Goal: Task Accomplishment & Management: Complete application form

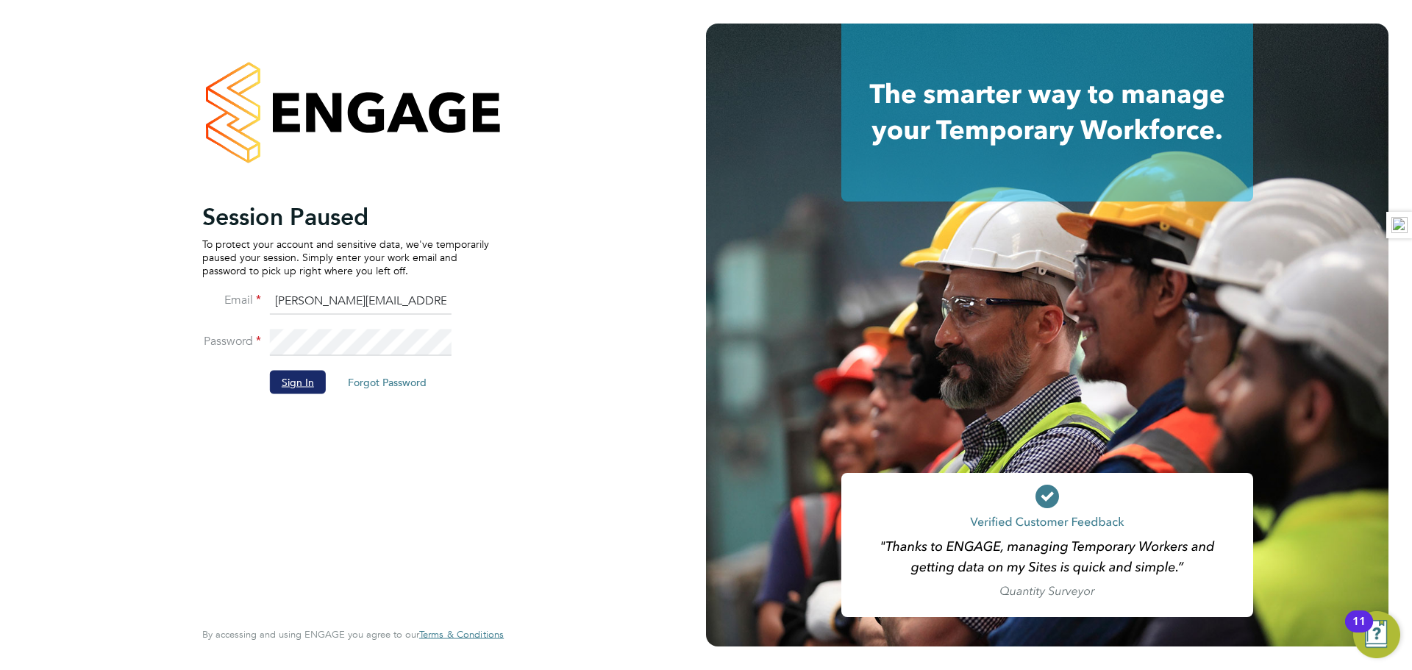
click at [318, 385] on button "Sign In" at bounding box center [298, 382] width 56 height 24
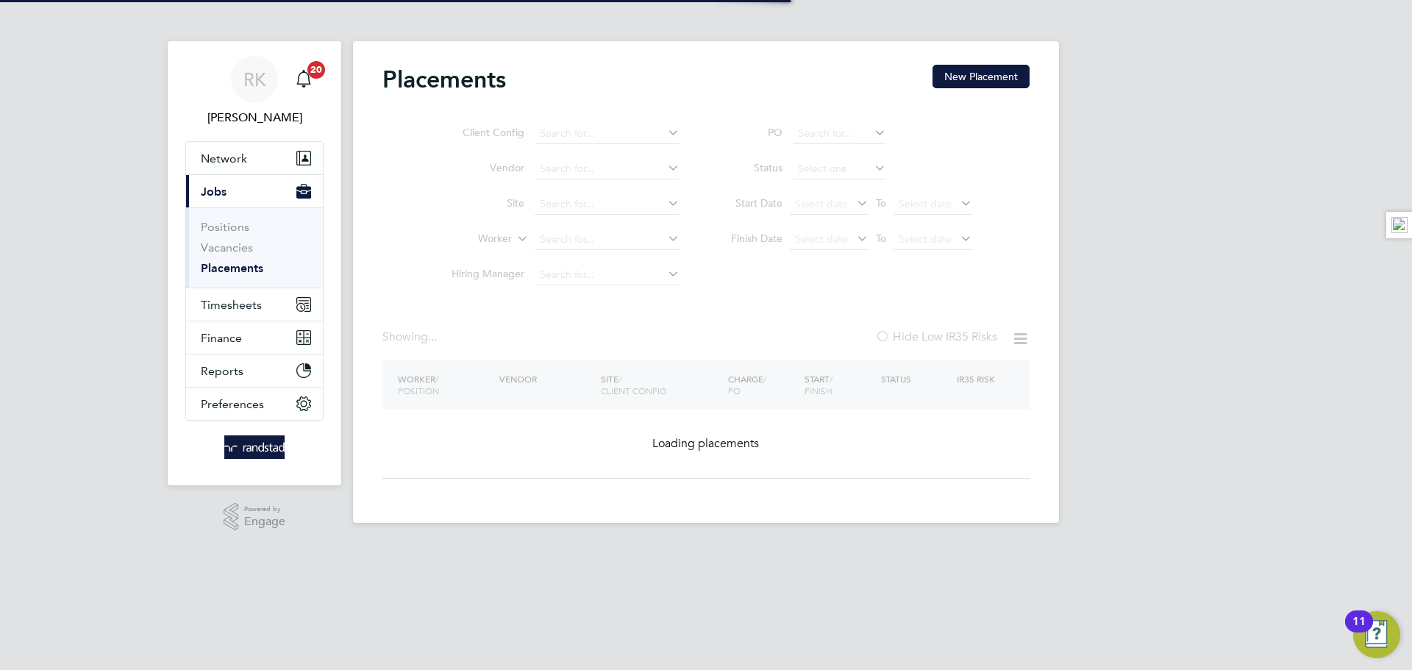
type input "[PERSON_NAME]"
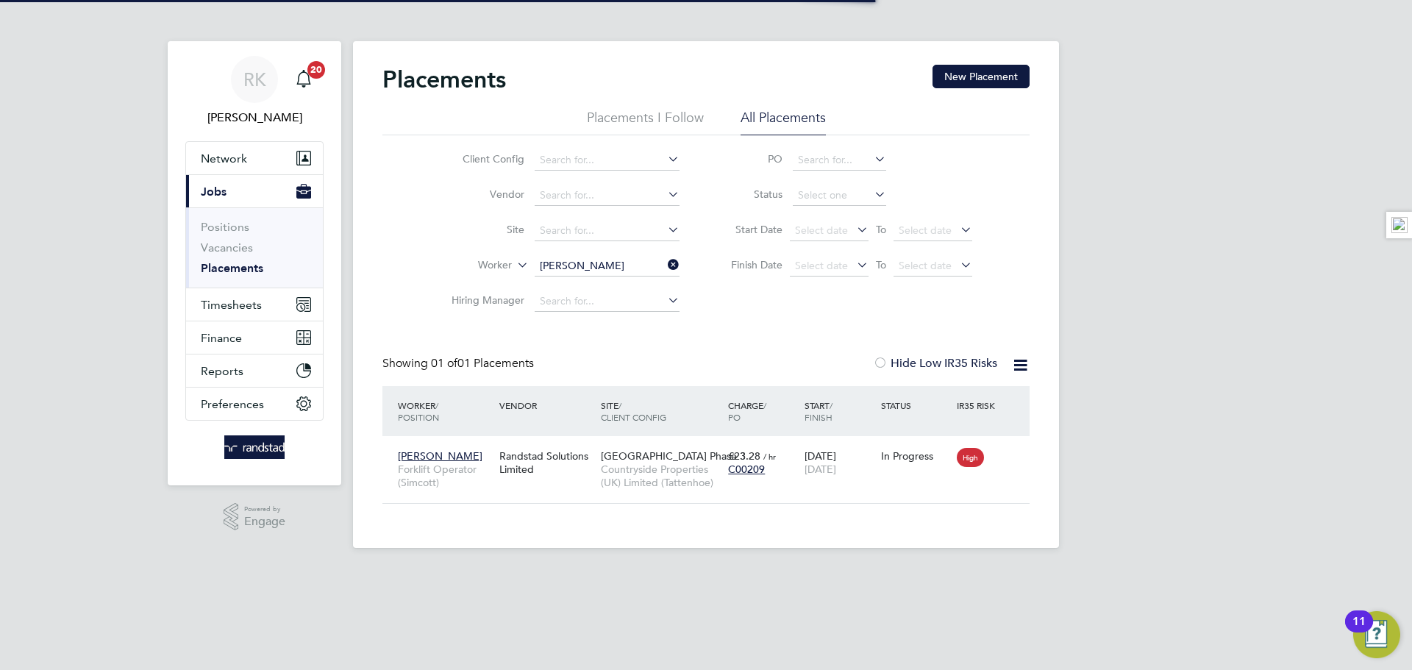
scroll to position [14, 69]
click at [665, 265] on icon at bounding box center [665, 264] width 0 height 21
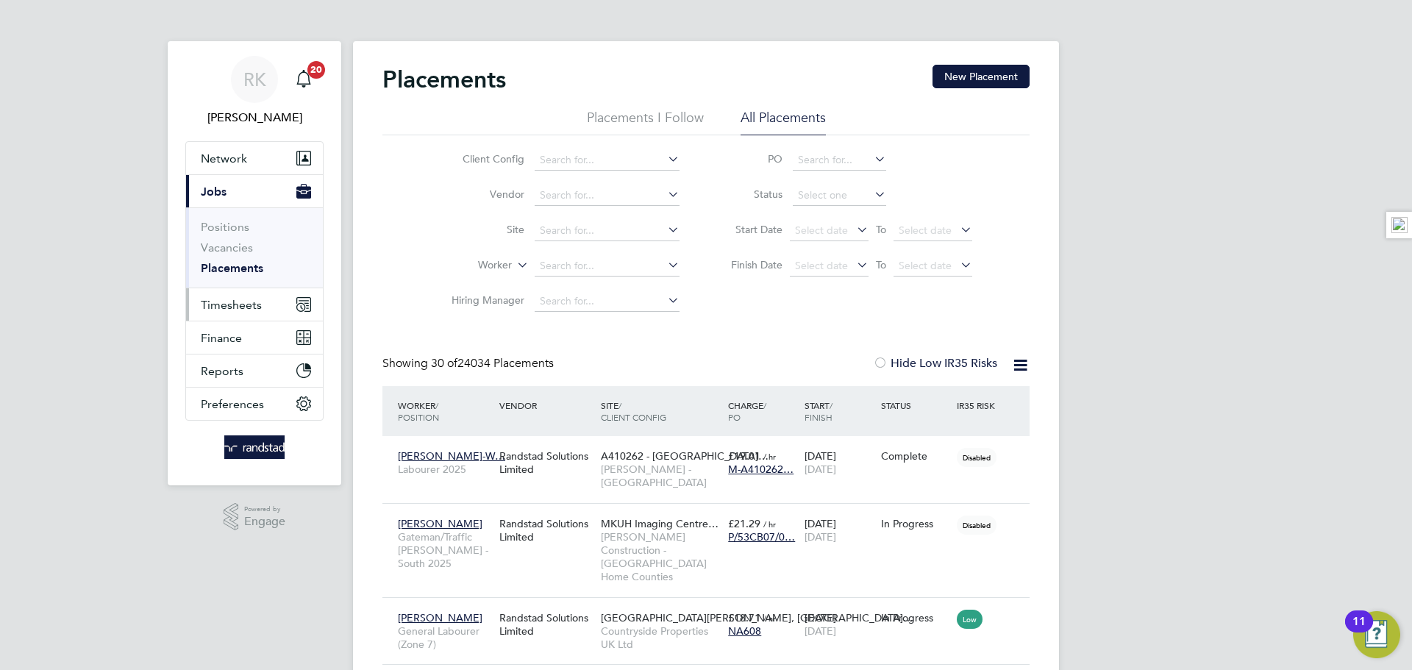
click at [228, 301] on span "Timesheets" at bounding box center [231, 305] width 61 height 14
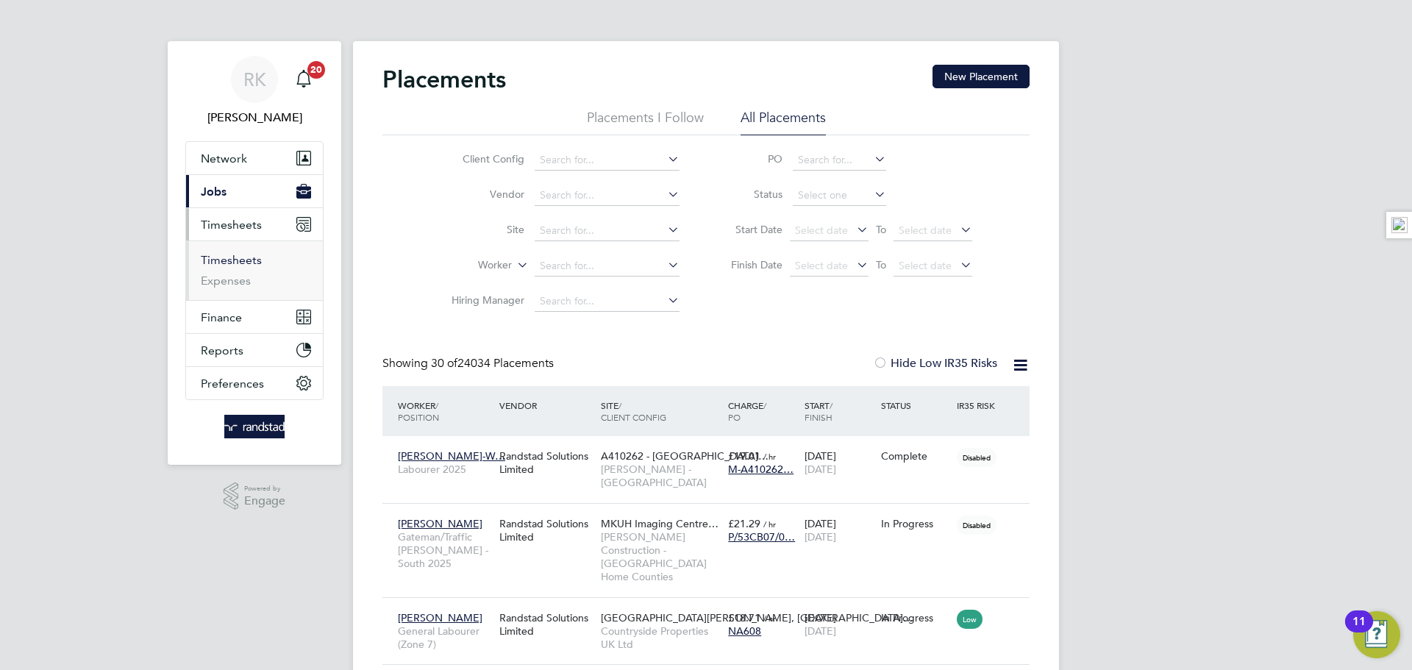
click at [232, 258] on link "Timesheets" at bounding box center [231, 260] width 61 height 14
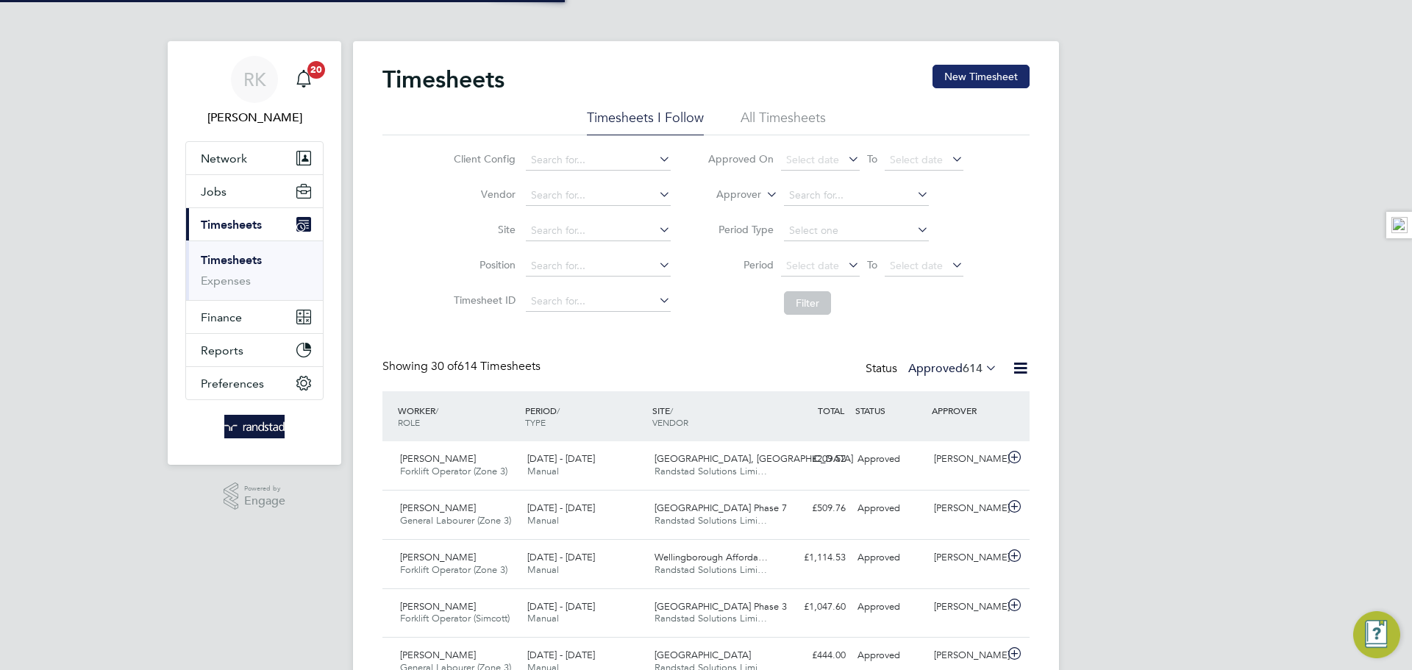
click at [979, 80] on button "New Timesheet" at bounding box center [980, 77] width 97 height 24
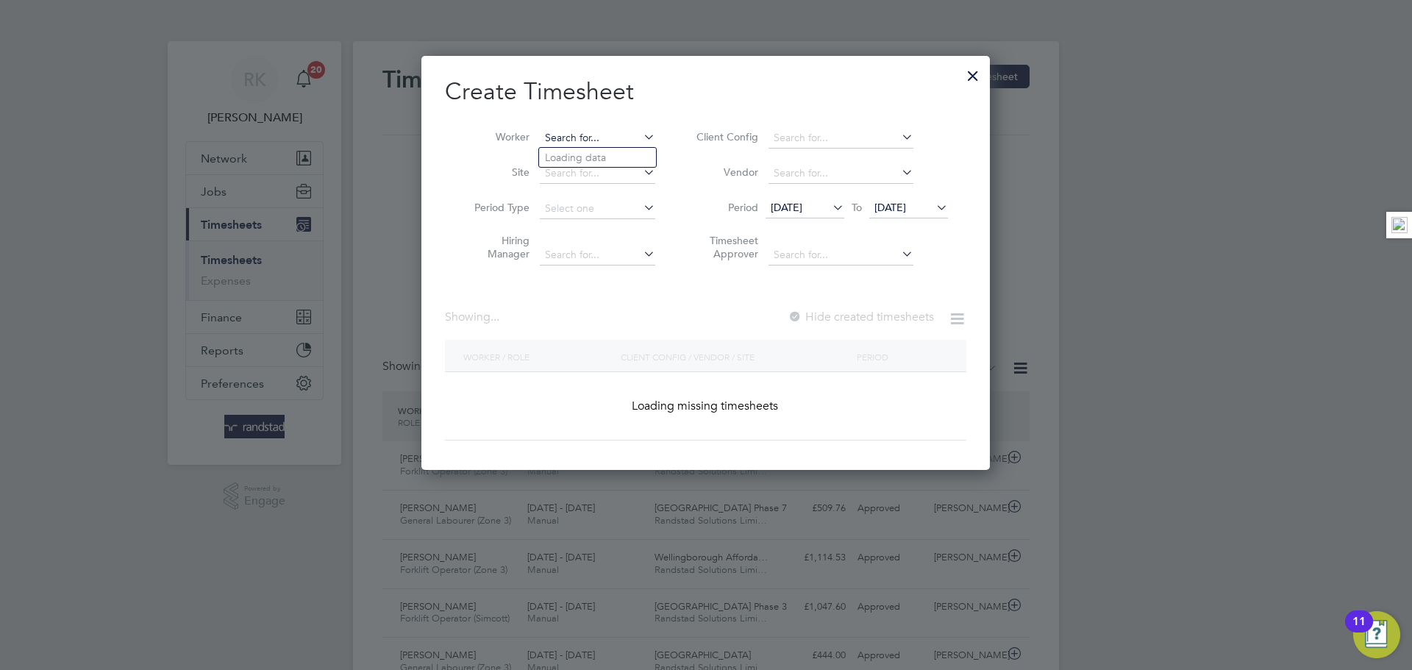
click at [594, 129] on input at bounding box center [597, 138] width 115 height 21
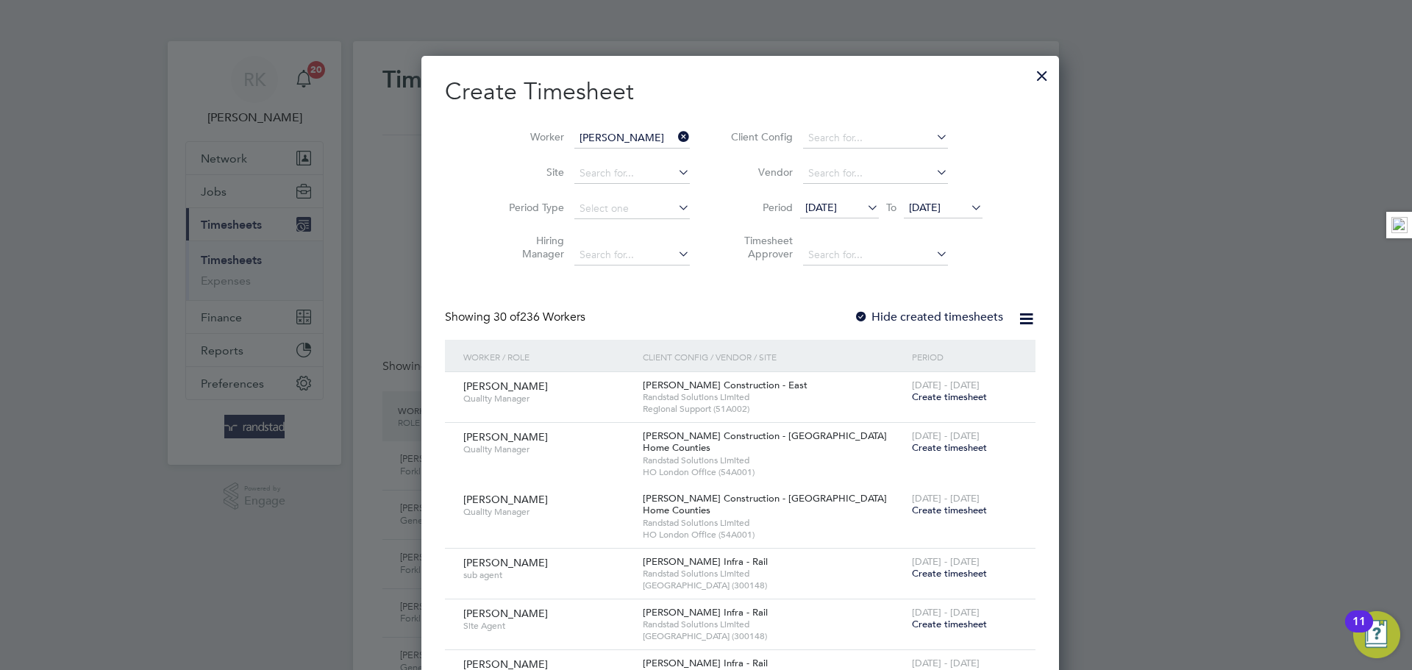
click at [604, 172] on li "Jack Bo yd" at bounding box center [597, 178] width 117 height 20
type input "Jack Boyd"
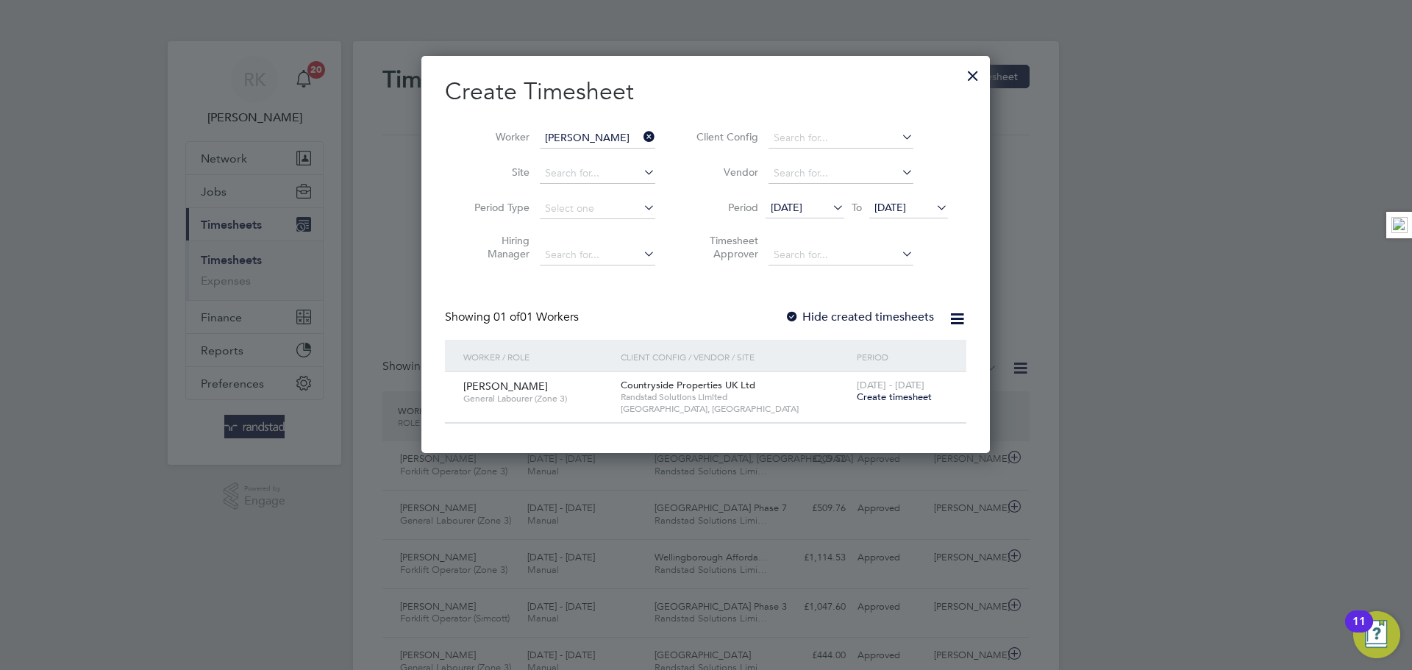
click at [914, 394] on span "Create timesheet" at bounding box center [894, 396] width 75 height 12
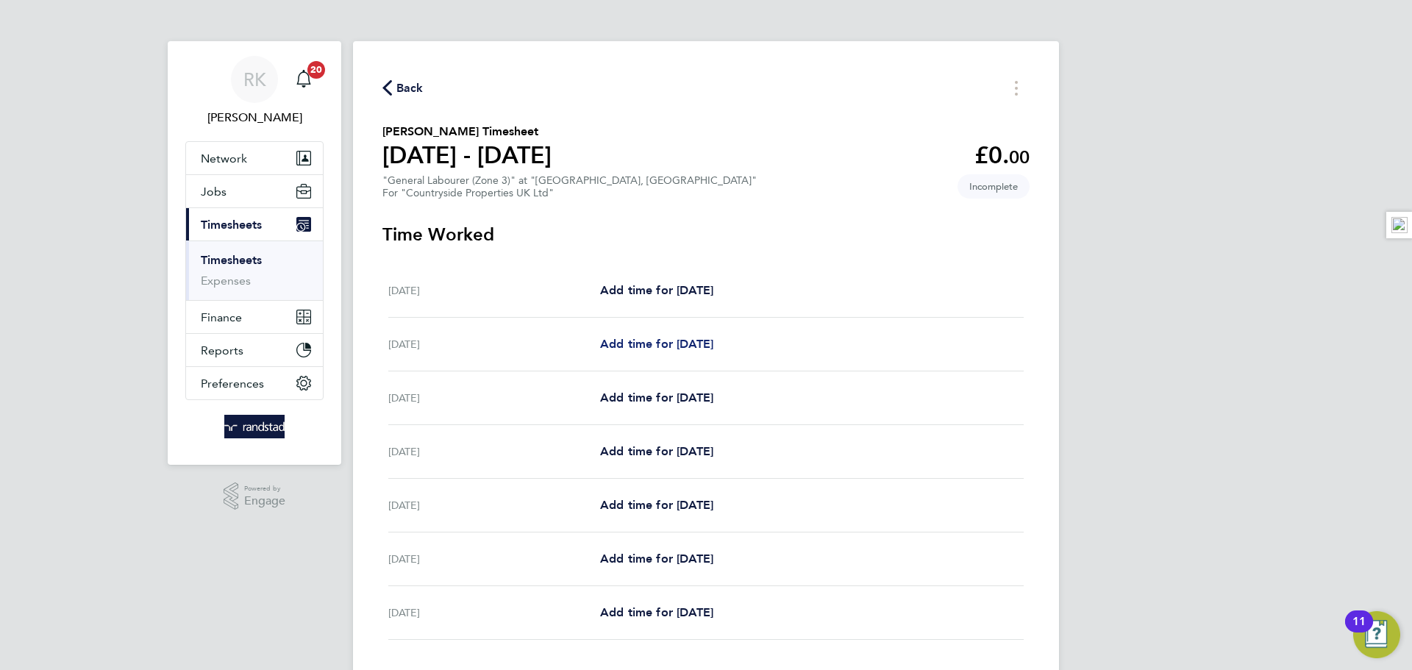
click at [648, 351] on link "Add time for Tue 23 Sep" at bounding box center [656, 344] width 113 height 18
select select "30"
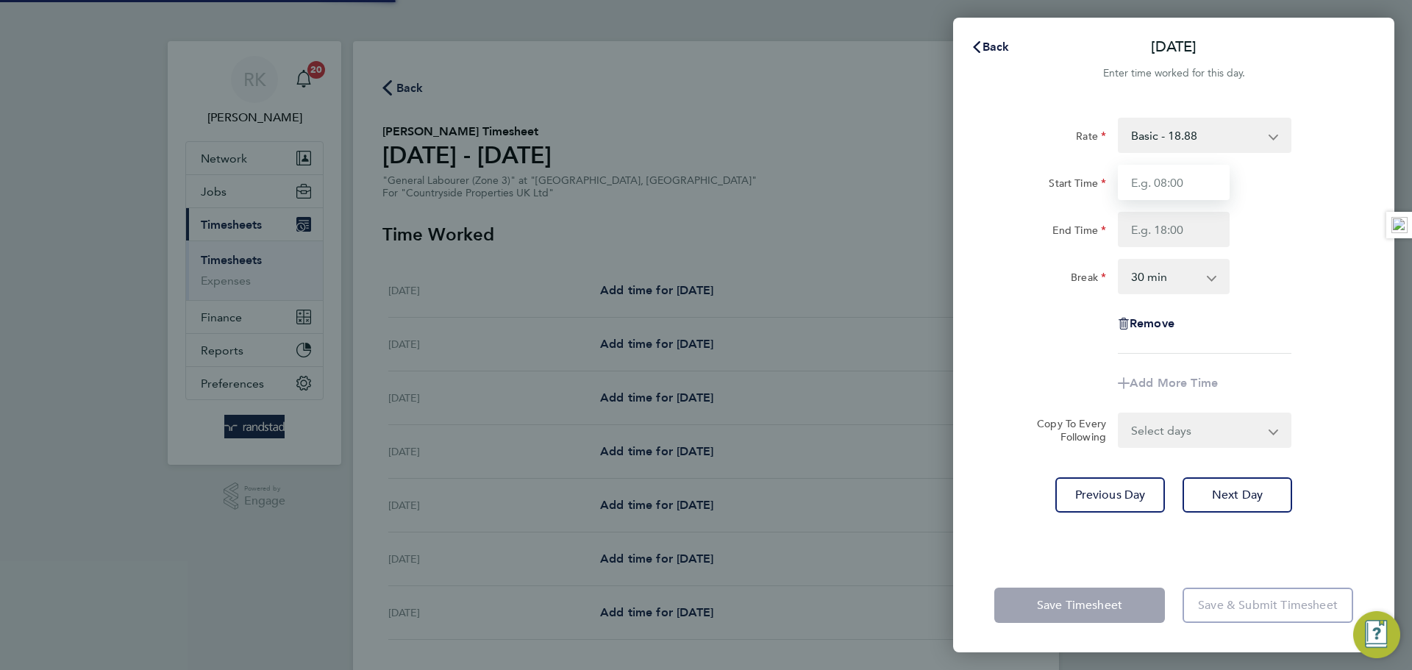
click at [1214, 177] on input "Start Time" at bounding box center [1174, 182] width 112 height 35
type input "07:30"
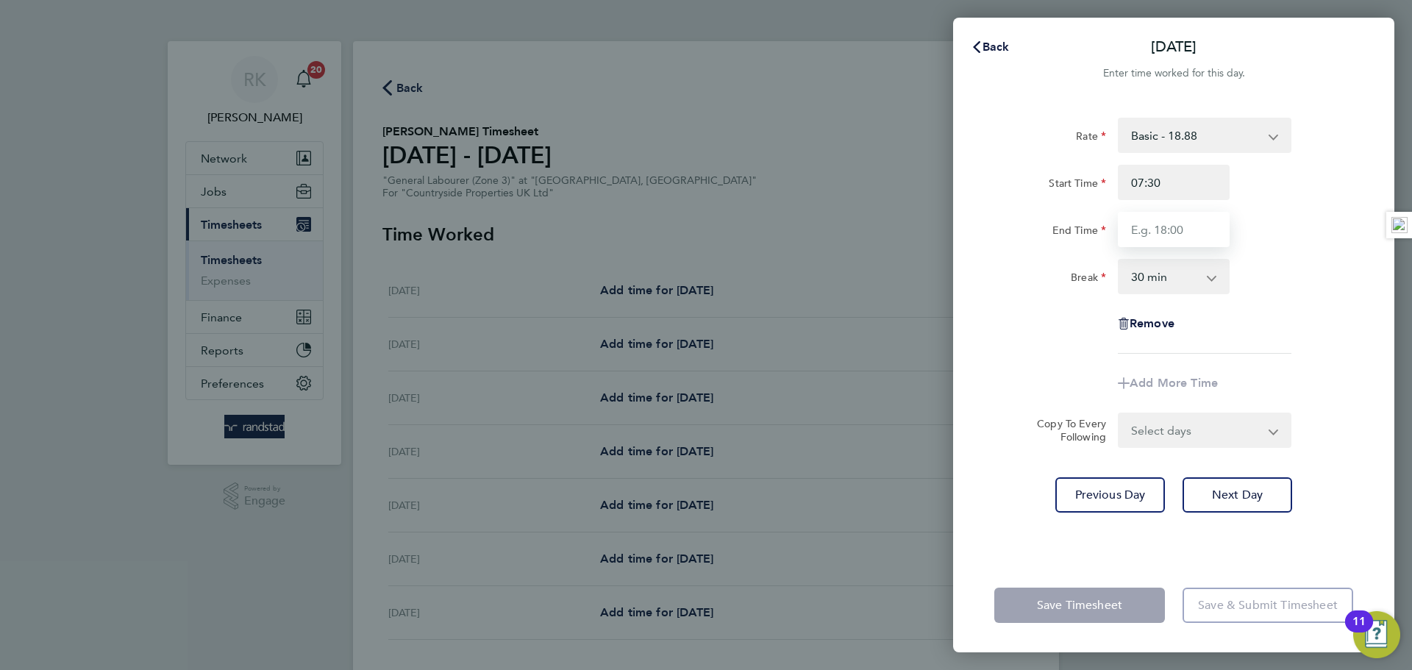
click at [1176, 235] on input "End Time" at bounding box center [1174, 229] width 112 height 35
type input "17:00"
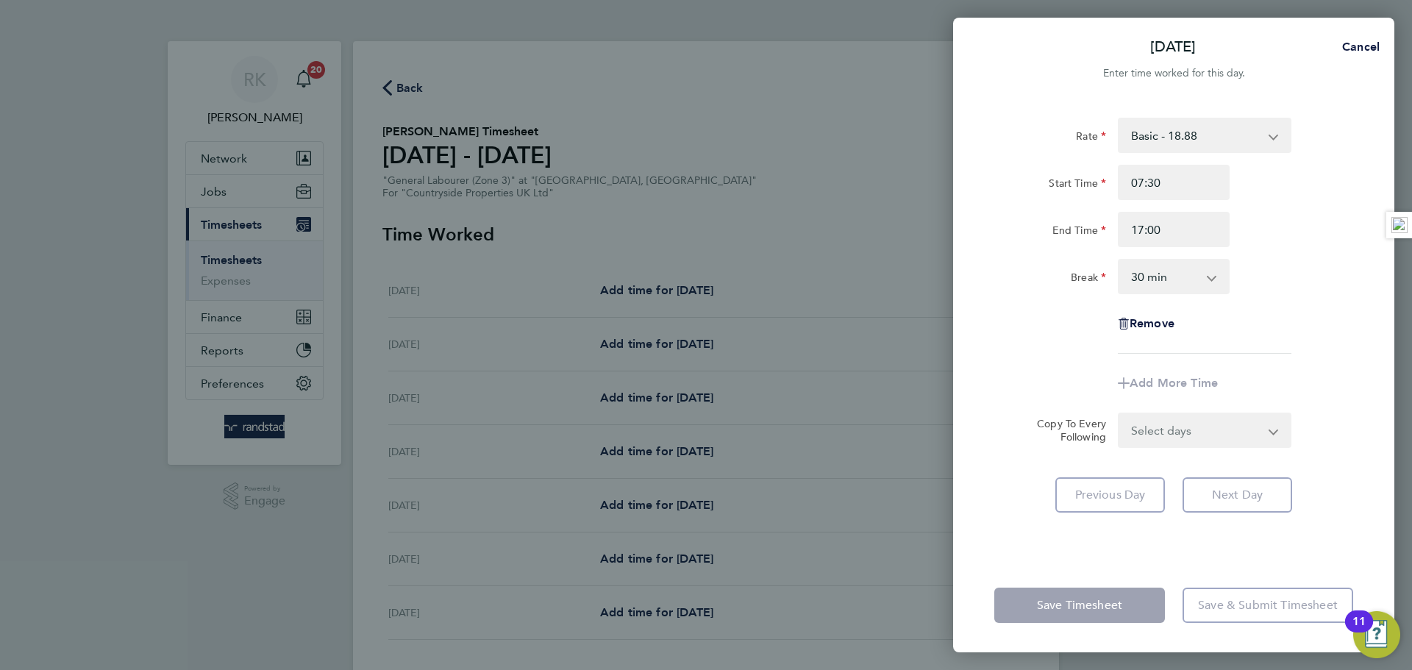
click at [1267, 226] on div "End Time 17:00" at bounding box center [1173, 229] width 371 height 35
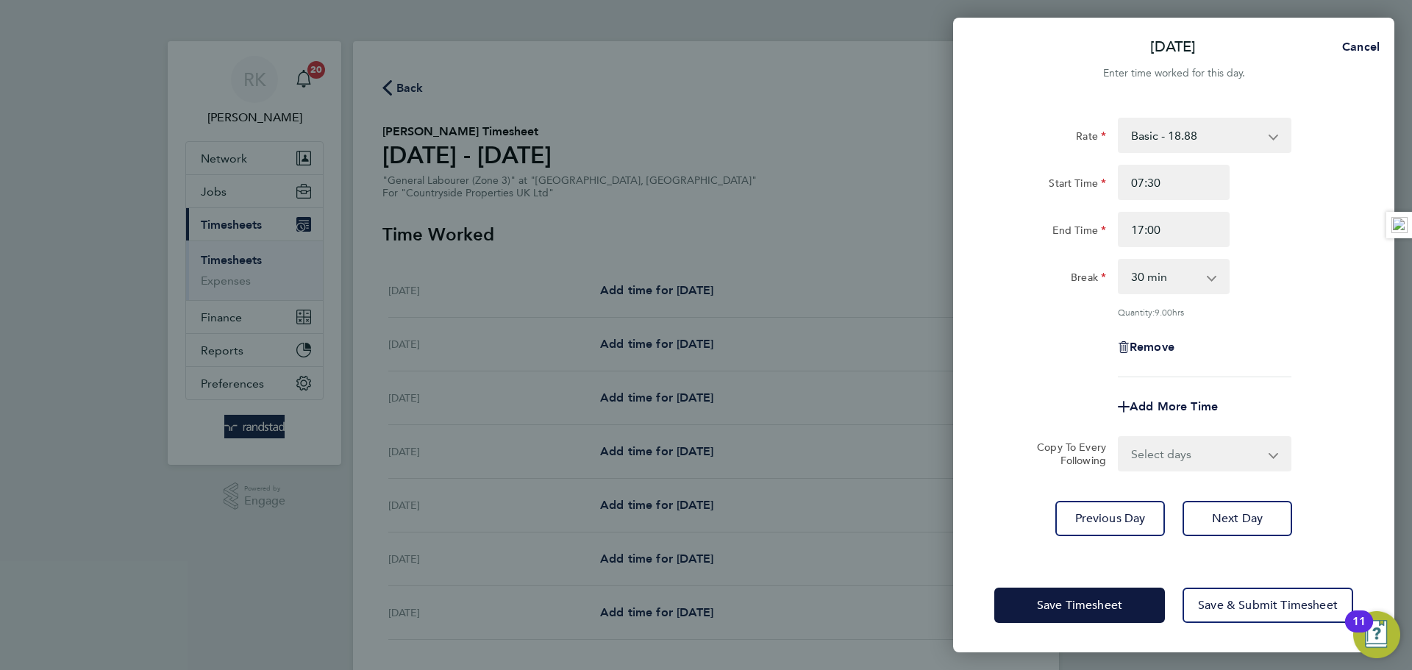
click at [1211, 452] on select "Select days Day Weekday (Mon-Fri) Weekend (Sat-Sun) Wednesday Thursday Friday S…" at bounding box center [1196, 453] width 154 height 32
select select "WEEKDAY"
click at [1119, 437] on select "Select days Day Weekday (Mon-Fri) Weekend (Sat-Sun) Wednesday Thursday Friday S…" at bounding box center [1196, 453] width 154 height 32
select select "2025-09-28"
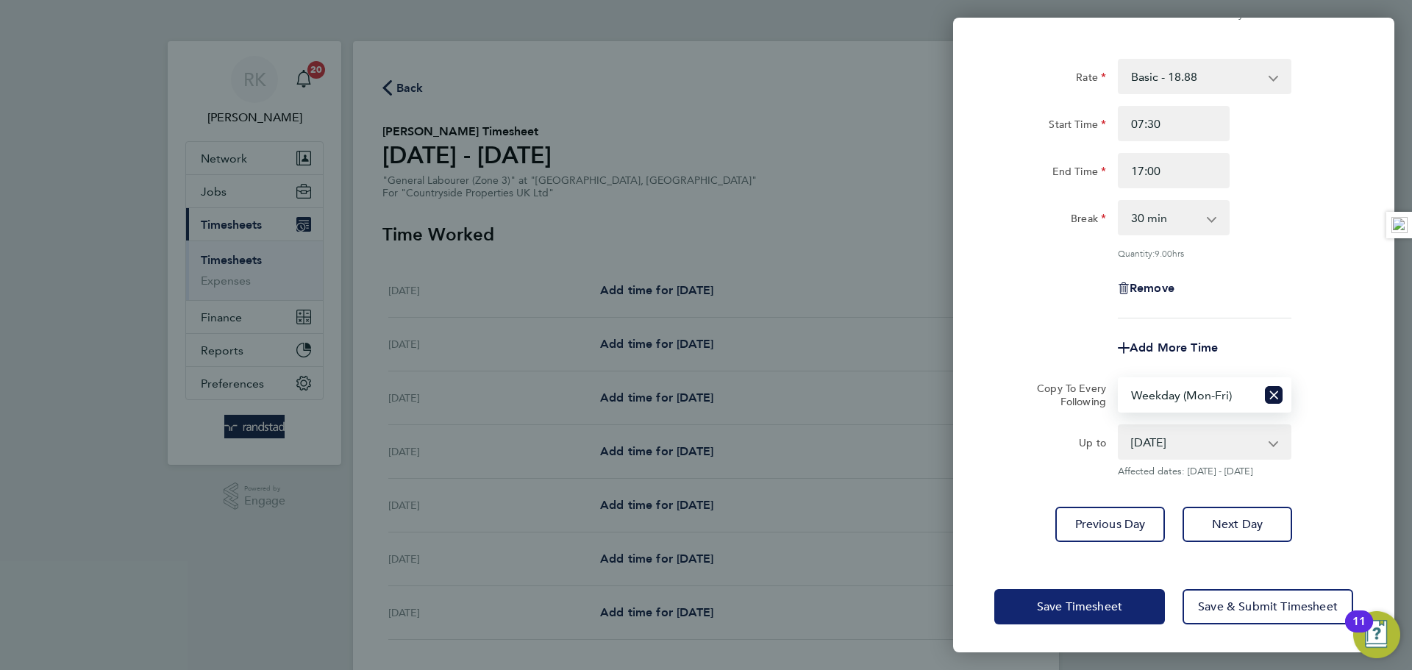
click at [1110, 593] on button "Save Timesheet" at bounding box center [1079, 606] width 171 height 35
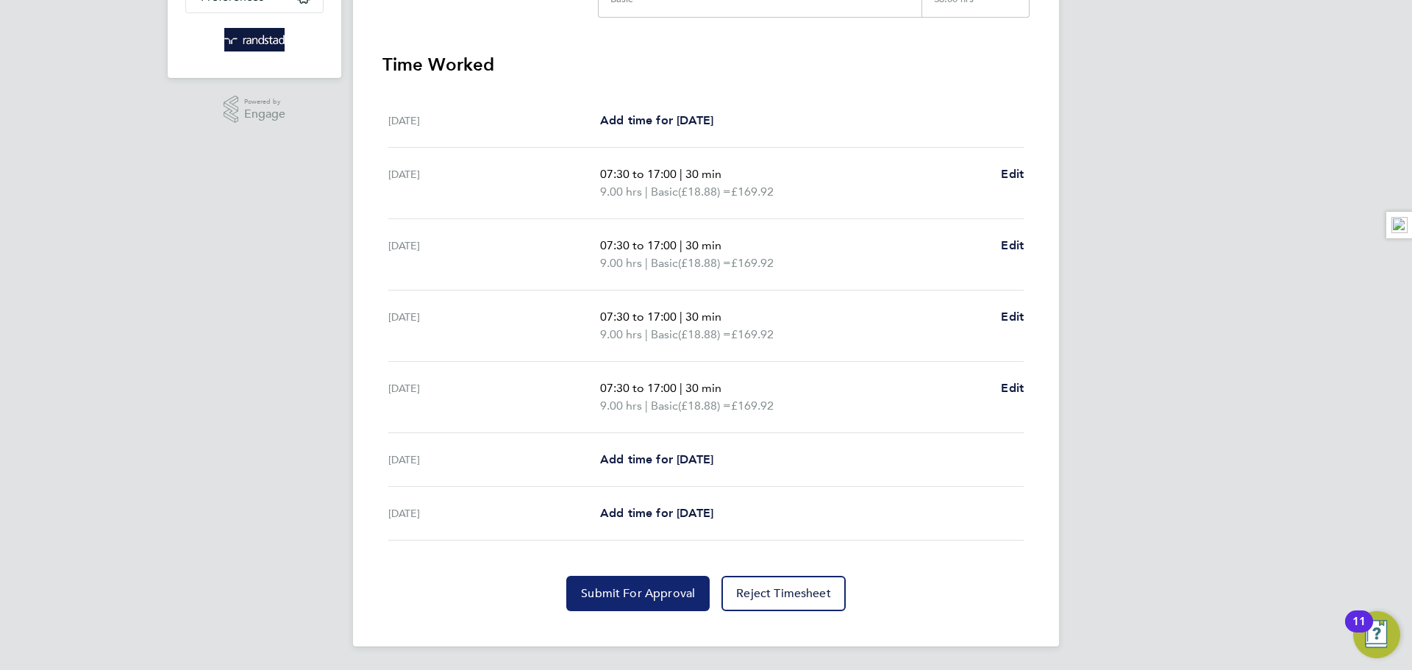
click at [596, 587] on span "Submit For Approval" at bounding box center [638, 593] width 114 height 15
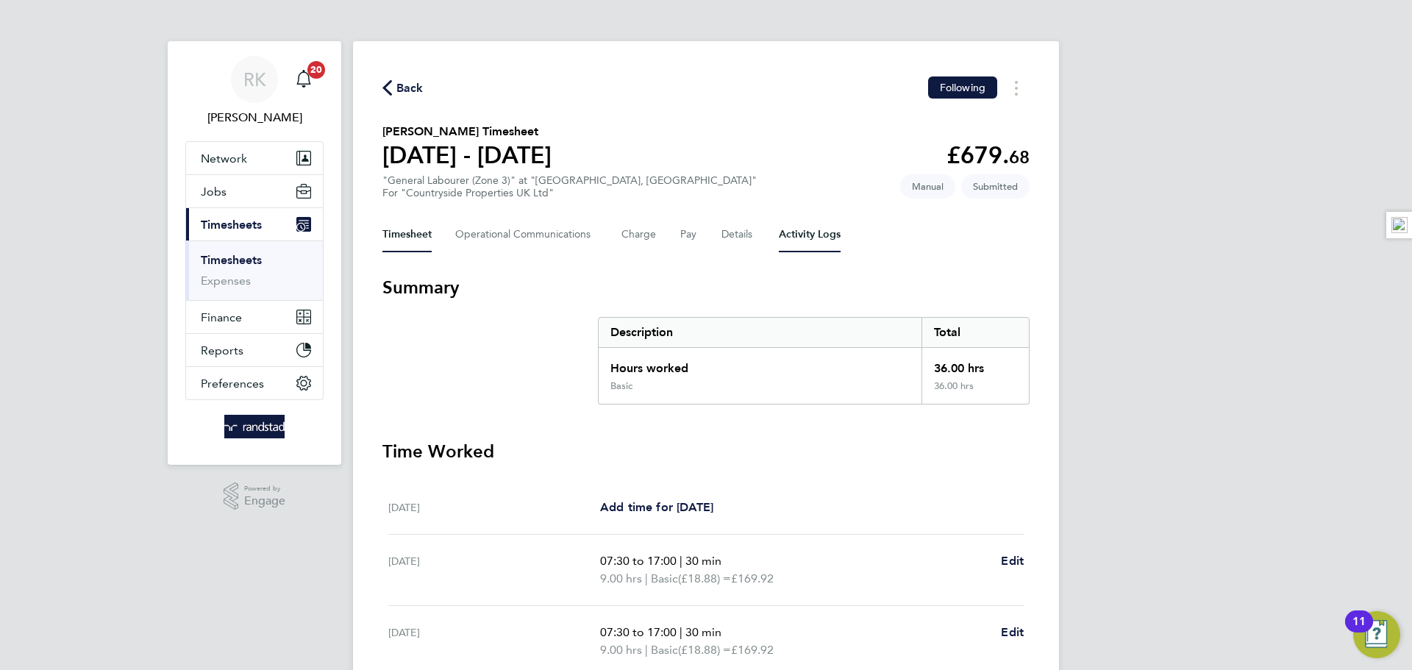
click at [785, 237] on Logs-tab "Activity Logs" at bounding box center [810, 234] width 62 height 35
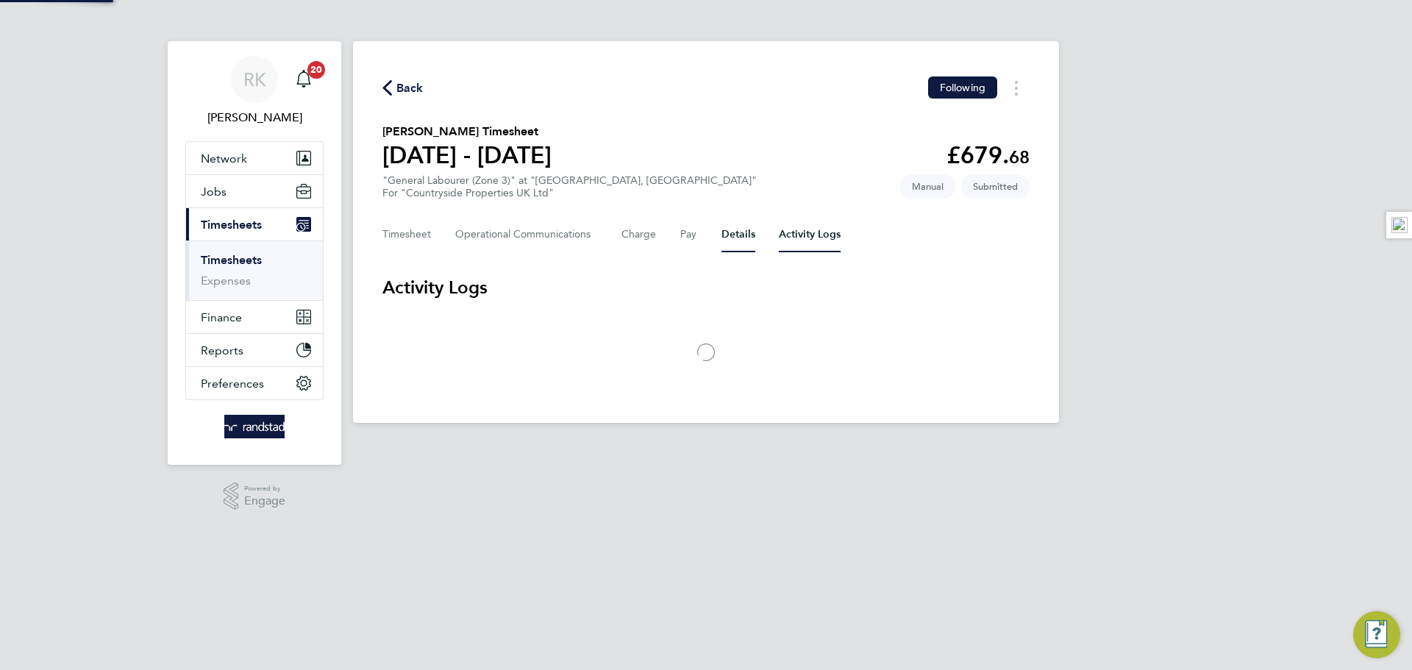
click at [743, 234] on button "Details" at bounding box center [738, 234] width 34 height 35
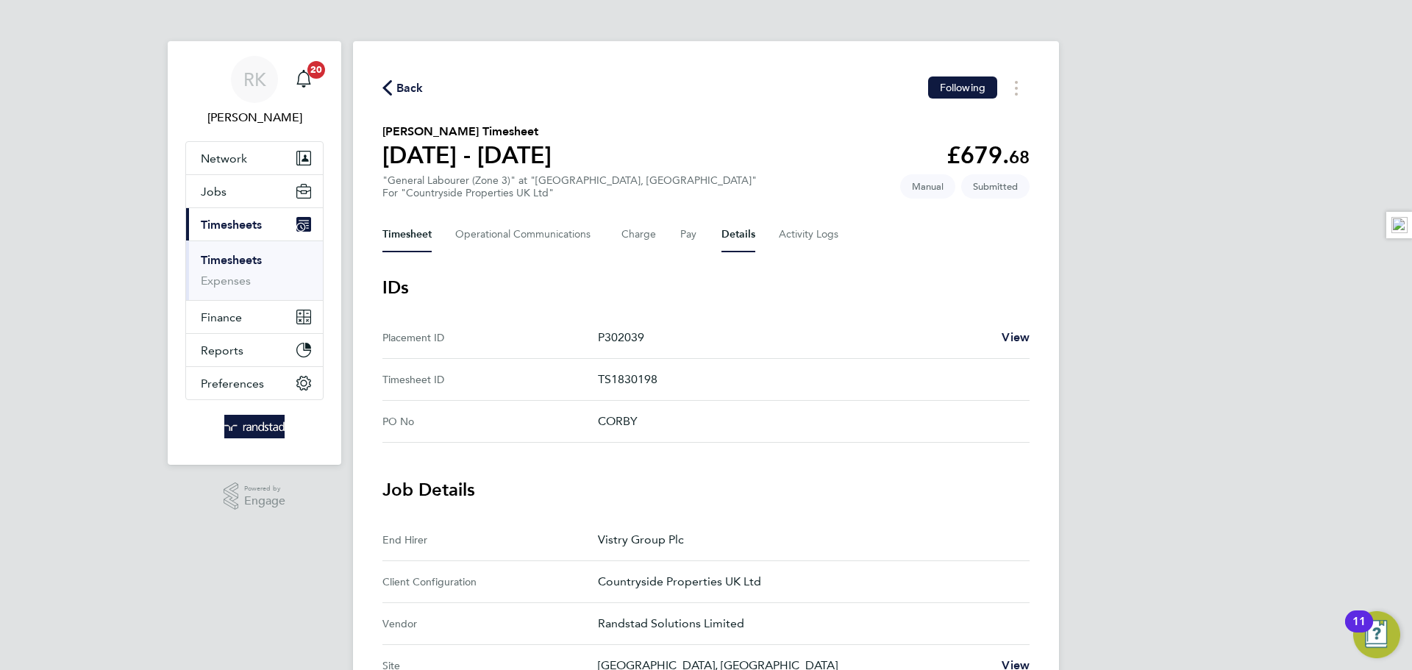
click at [396, 234] on button "Timesheet" at bounding box center [406, 234] width 49 height 35
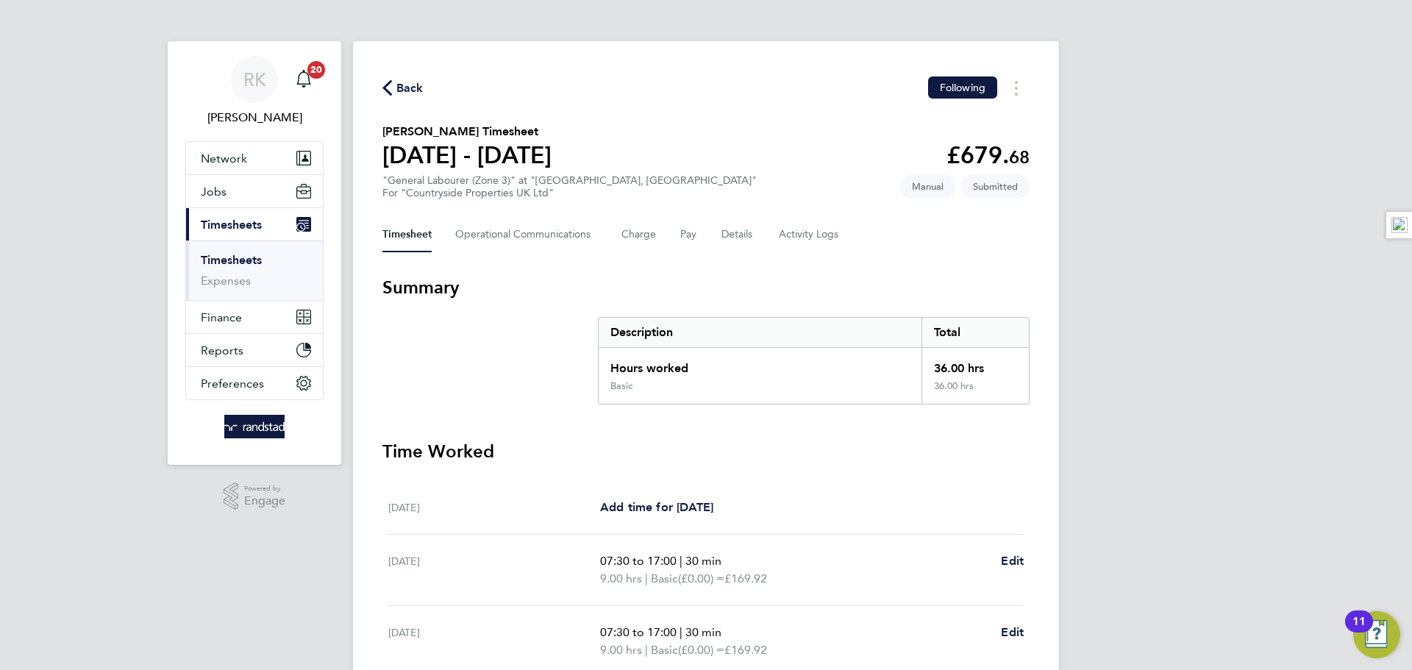
click at [238, 257] on link "Timesheets" at bounding box center [231, 260] width 61 height 14
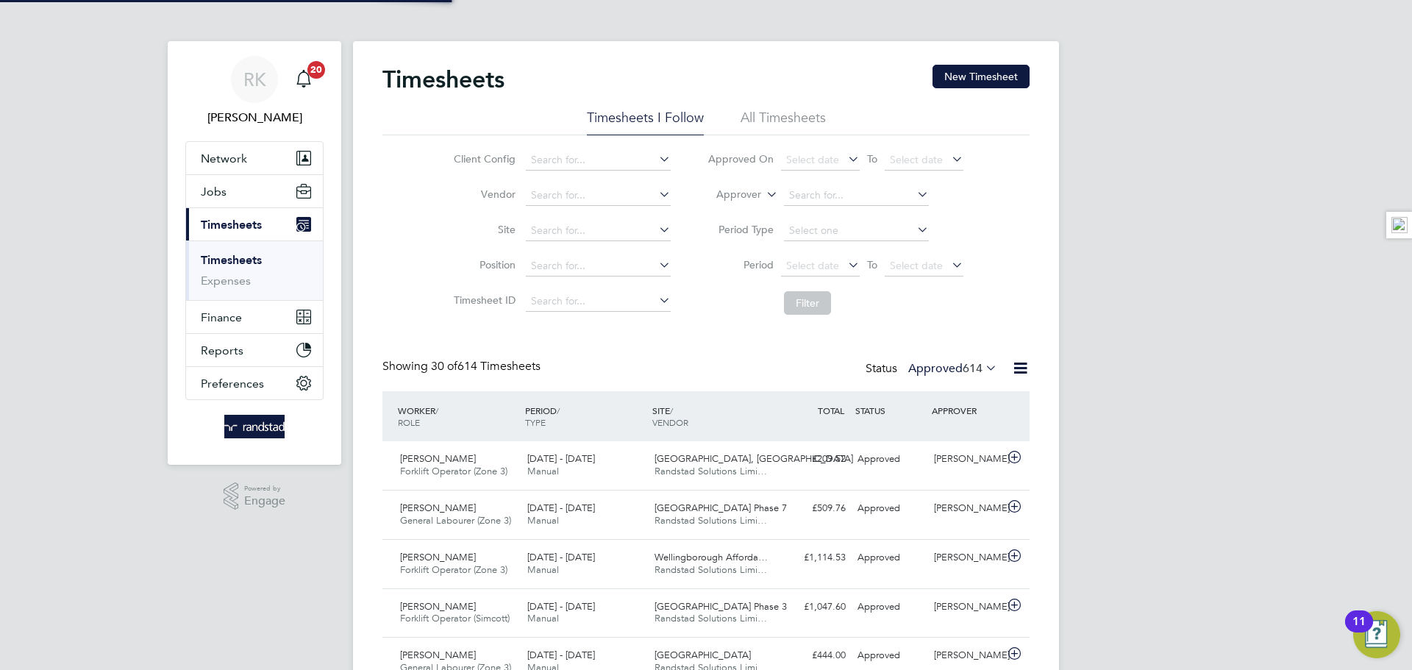
scroll to position [37, 128]
drag, startPoint x: 999, startPoint y: 84, endPoint x: 973, endPoint y: 85, distance: 25.7
click at [998, 83] on button "New Timesheet" at bounding box center [980, 77] width 97 height 24
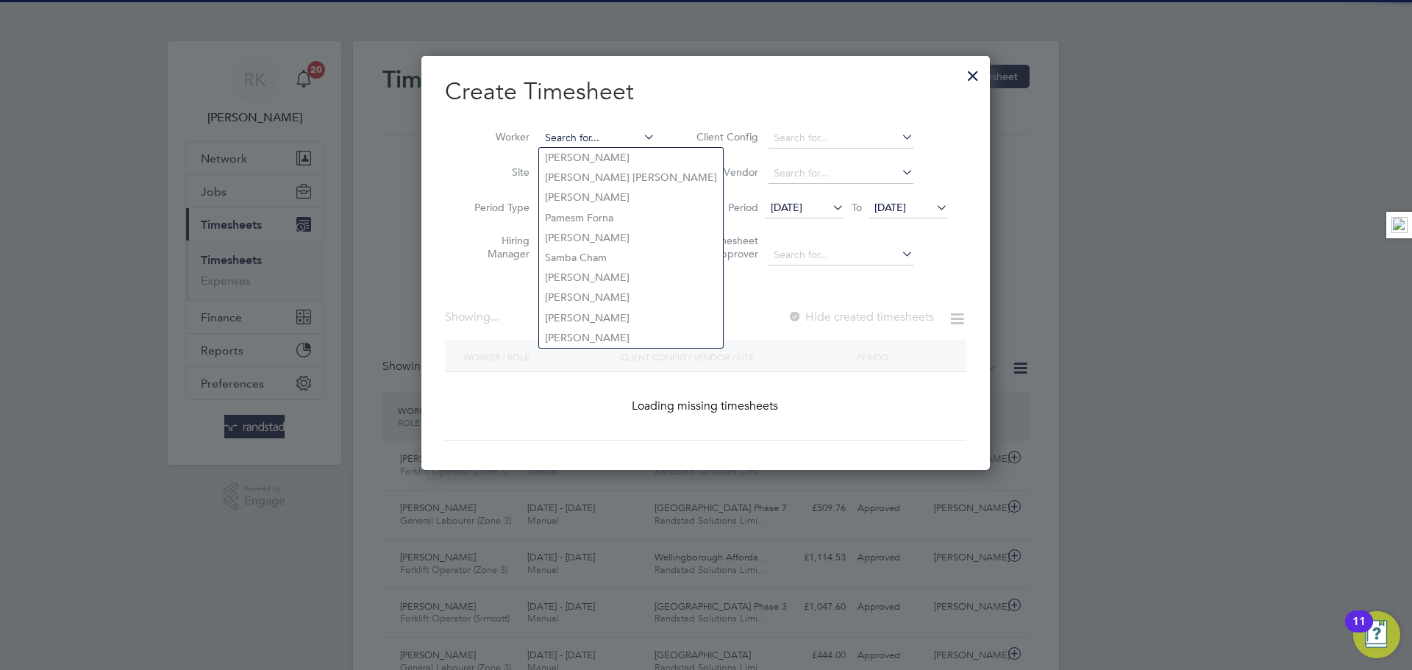
click at [607, 137] on input at bounding box center [597, 138] width 115 height 21
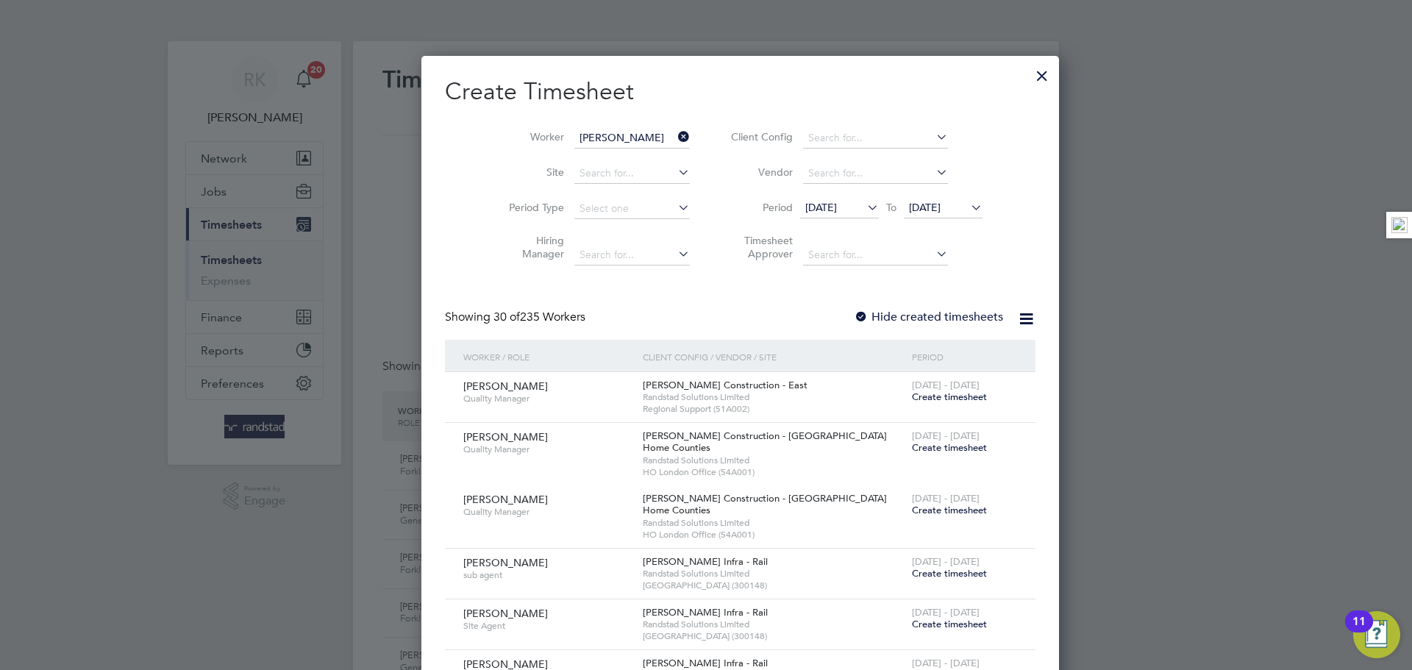
click at [622, 160] on li "Ashley Mil ligan" at bounding box center [607, 158] width 137 height 20
type input "Ashley Milligan"
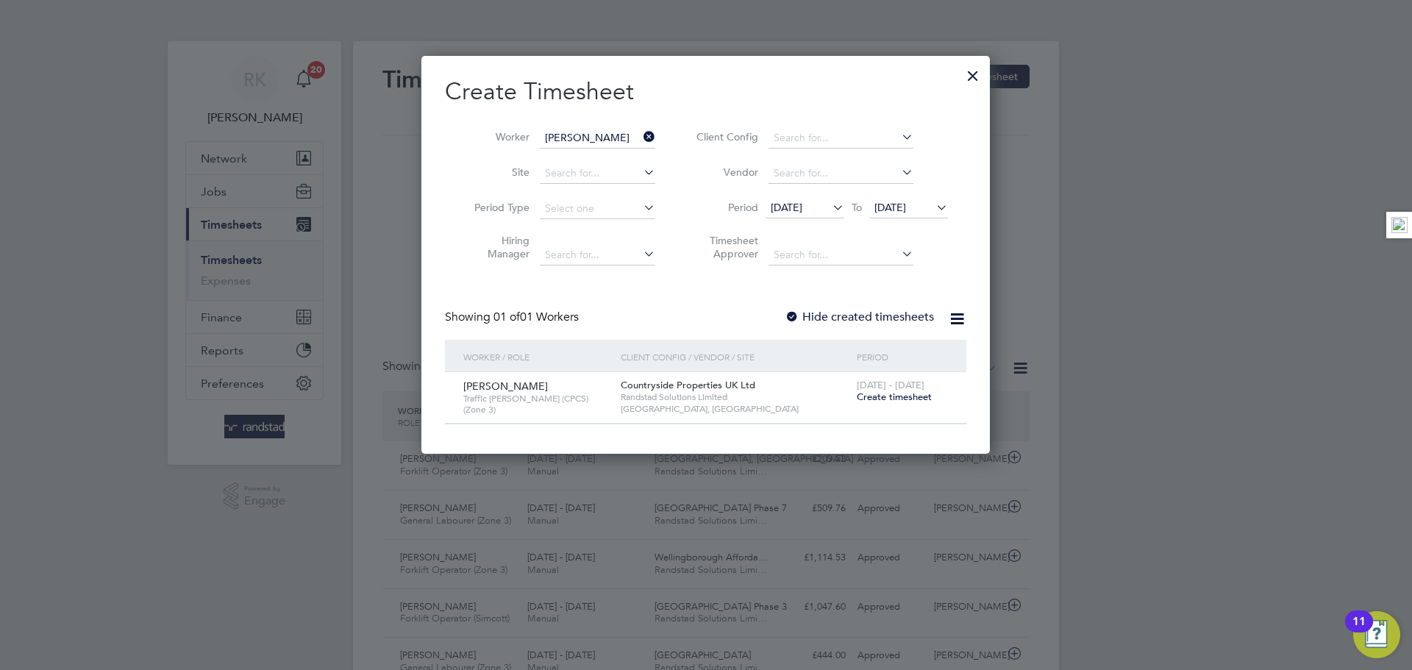
click at [885, 394] on span "Create timesheet" at bounding box center [894, 396] width 75 height 12
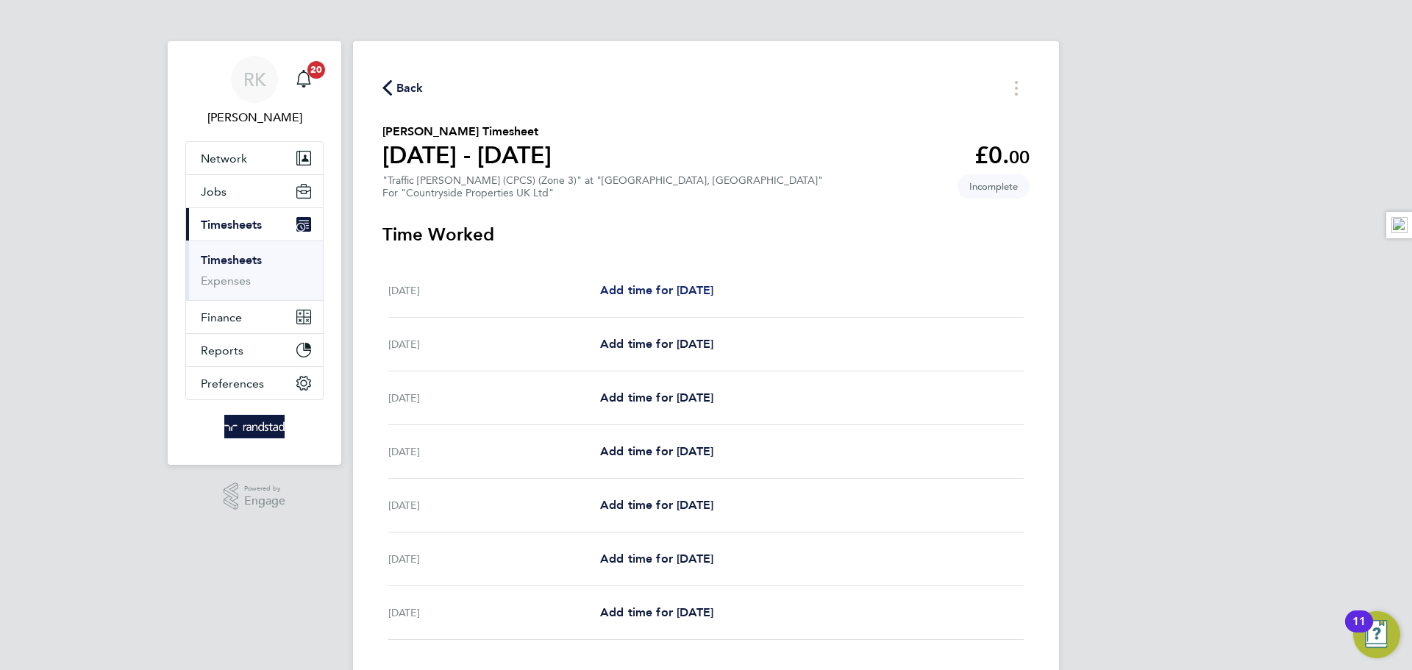
click at [633, 292] on span "Add time for Mon 22 Sep" at bounding box center [656, 290] width 113 height 14
select select "30"
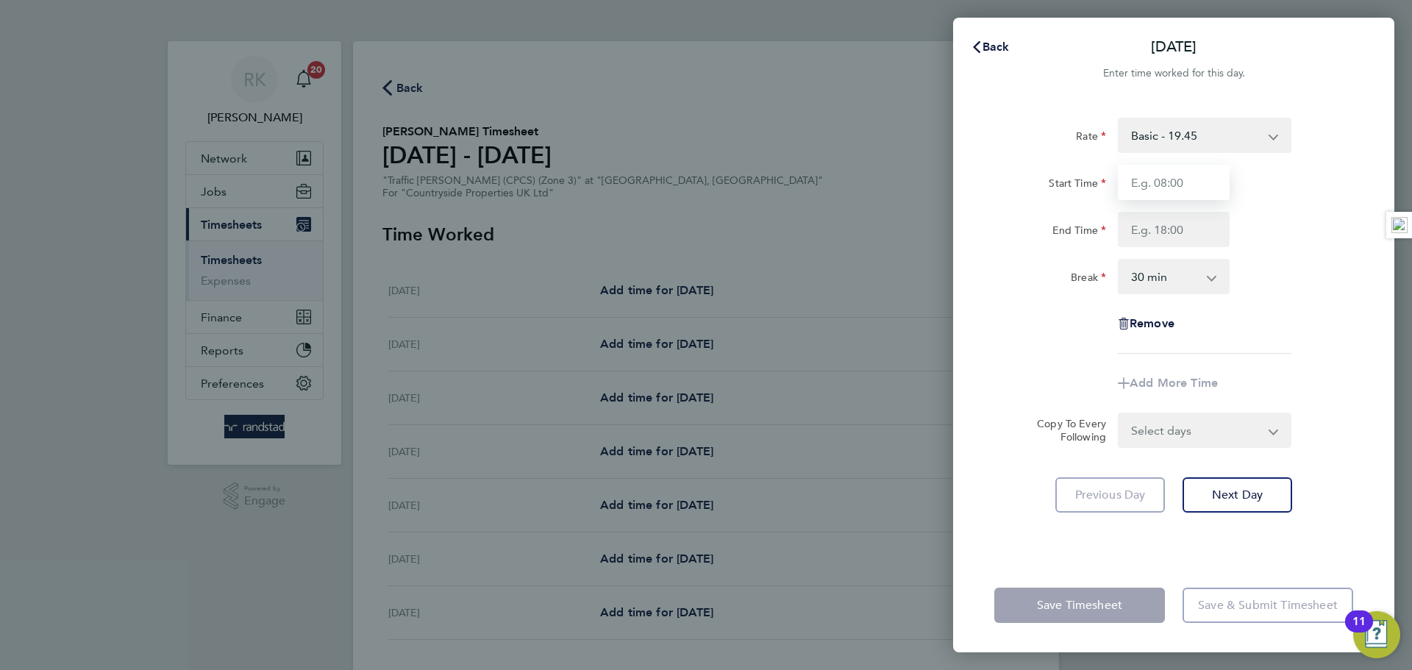
click at [1169, 187] on input "Start Time" at bounding box center [1174, 182] width 112 height 35
type input "07:30"
click at [1176, 230] on input "End Time" at bounding box center [1174, 229] width 112 height 35
type input "17:00"
click at [1237, 240] on div "End Time 17:00" at bounding box center [1173, 229] width 371 height 35
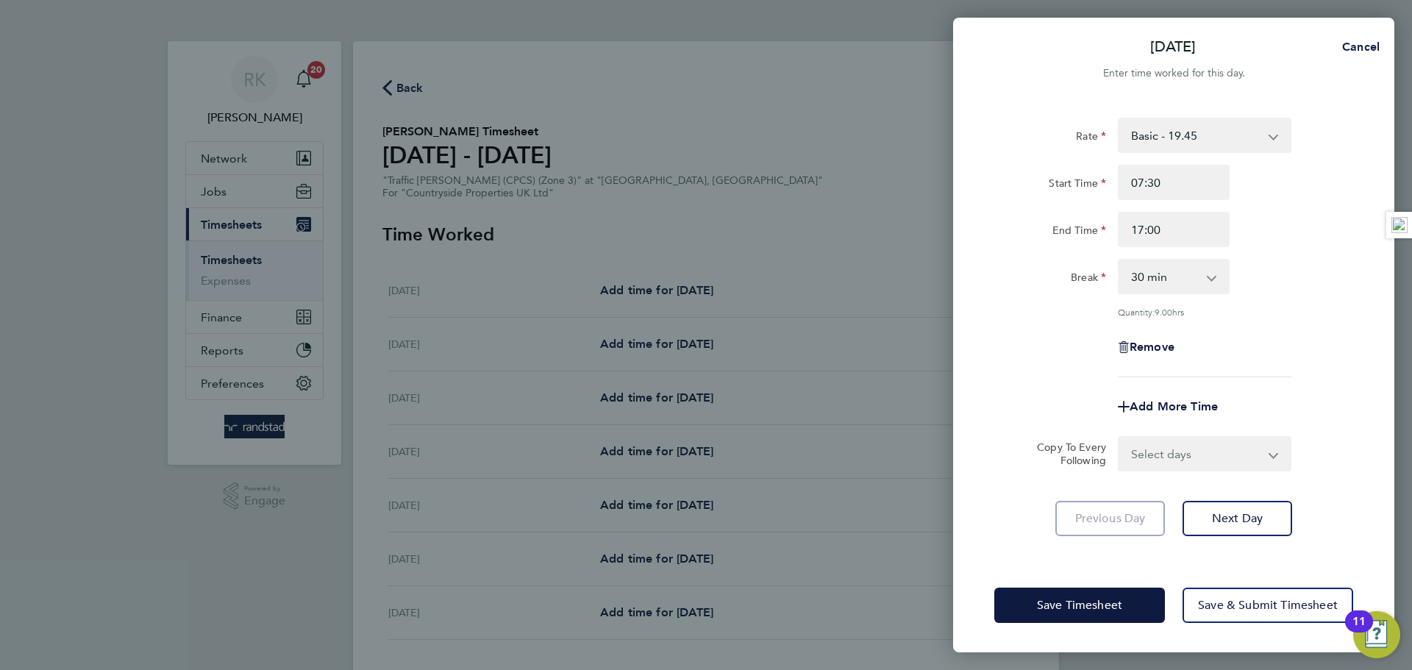
click at [1203, 444] on select "Select days Day Weekday (Mon-Fri) Weekend (Sat-Sun) Tuesday Wednesday Thursday …" at bounding box center [1196, 453] width 154 height 32
select select "WEEKDAY"
click at [1119, 437] on select "Select days Day Weekday (Mon-Fri) Weekend (Sat-Sun) Tuesday Wednesday Thursday …" at bounding box center [1196, 453] width 154 height 32
select select "2025-09-28"
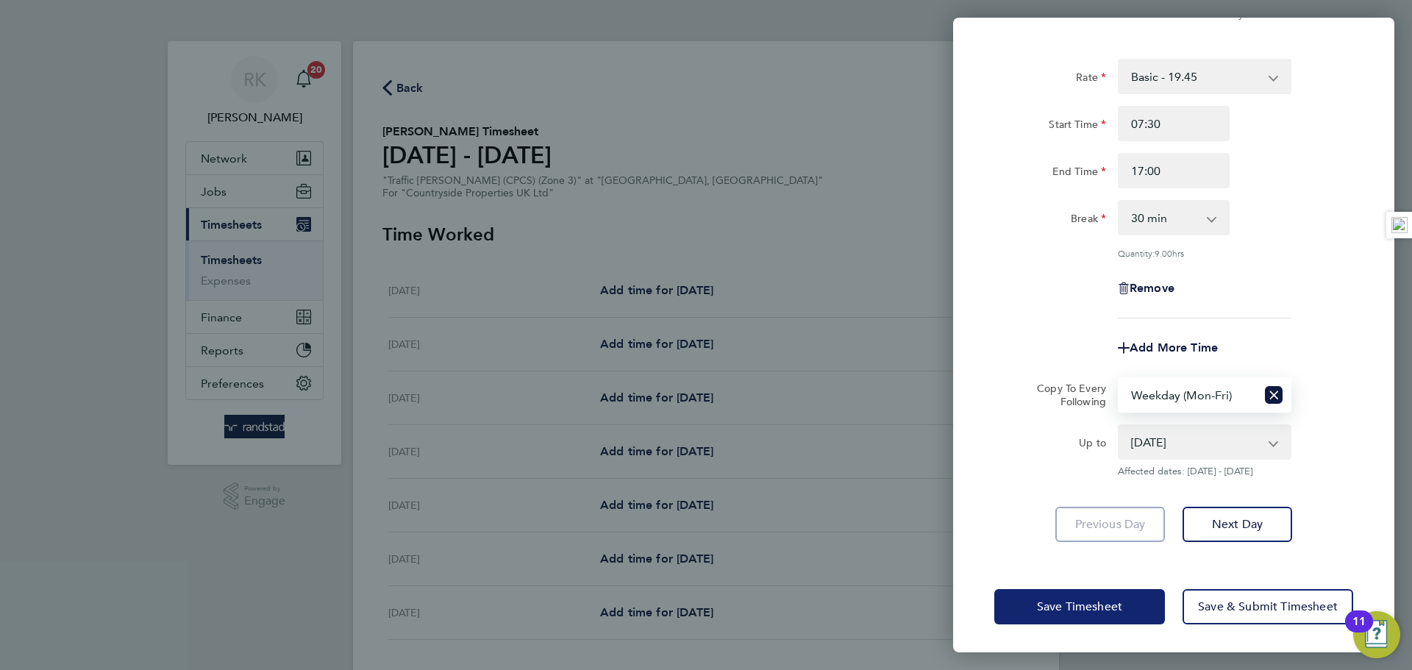
click at [1108, 596] on button "Save Timesheet" at bounding box center [1079, 606] width 171 height 35
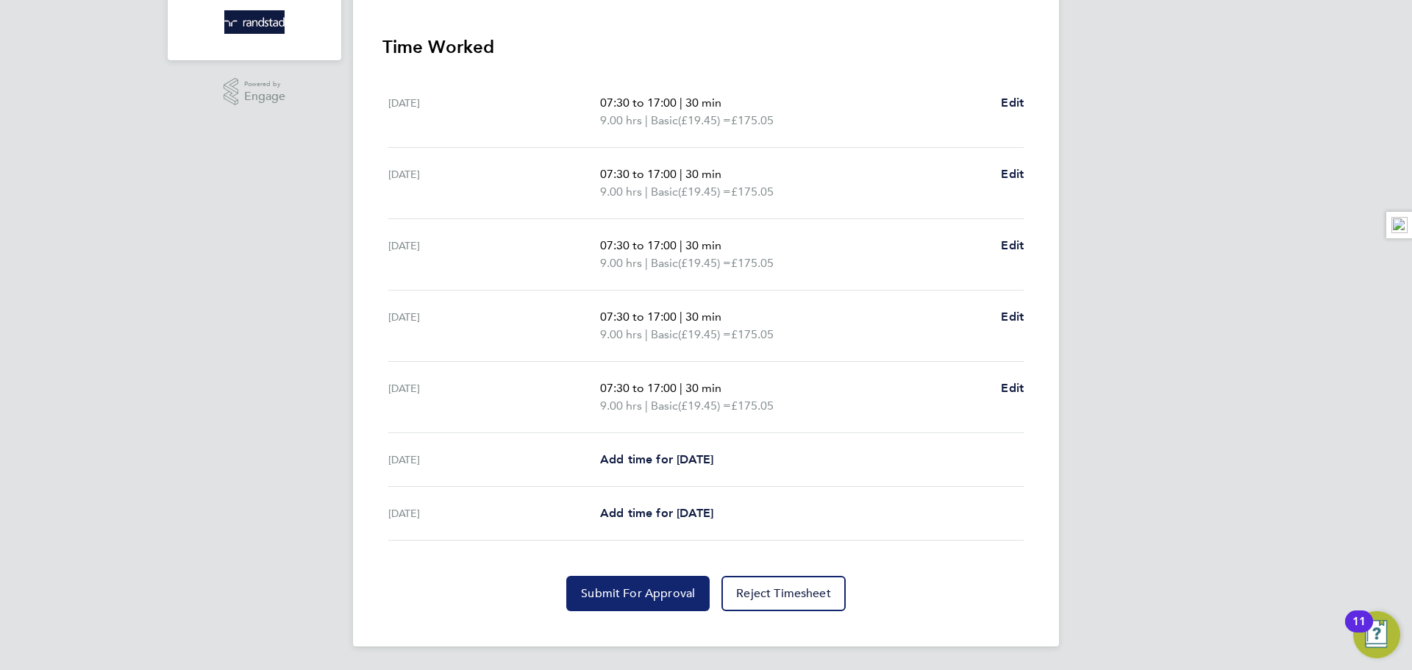
click at [629, 591] on span "Submit For Approval" at bounding box center [638, 593] width 114 height 15
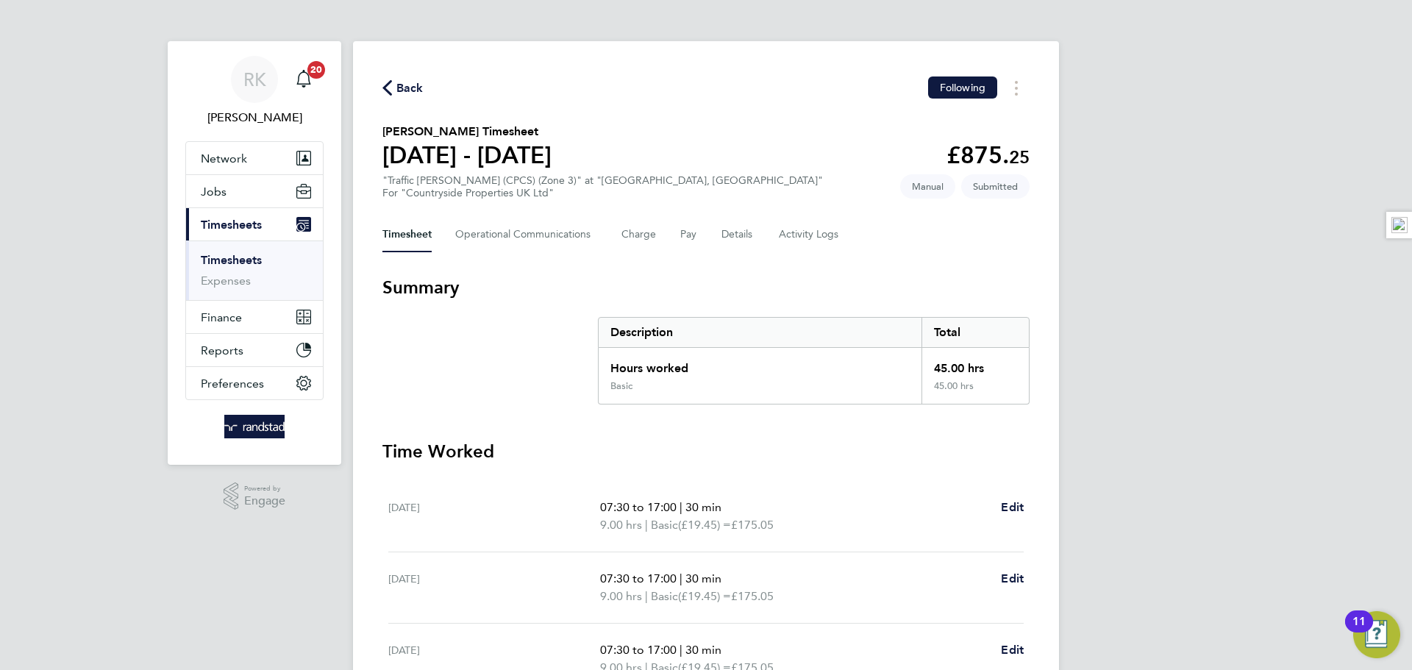
drag, startPoint x: 374, startPoint y: 82, endPoint x: 388, endPoint y: 85, distance: 14.4
click at [375, 82] on div "Back Following Ashley Milligan's Timesheet 22 - 28 Sept 2025 £875. 25 "Traffic …" at bounding box center [706, 546] width 706 height 1010
click at [388, 85] on icon "button" at bounding box center [387, 87] width 10 height 15
